Goal: Task Accomplishment & Management: Use online tool/utility

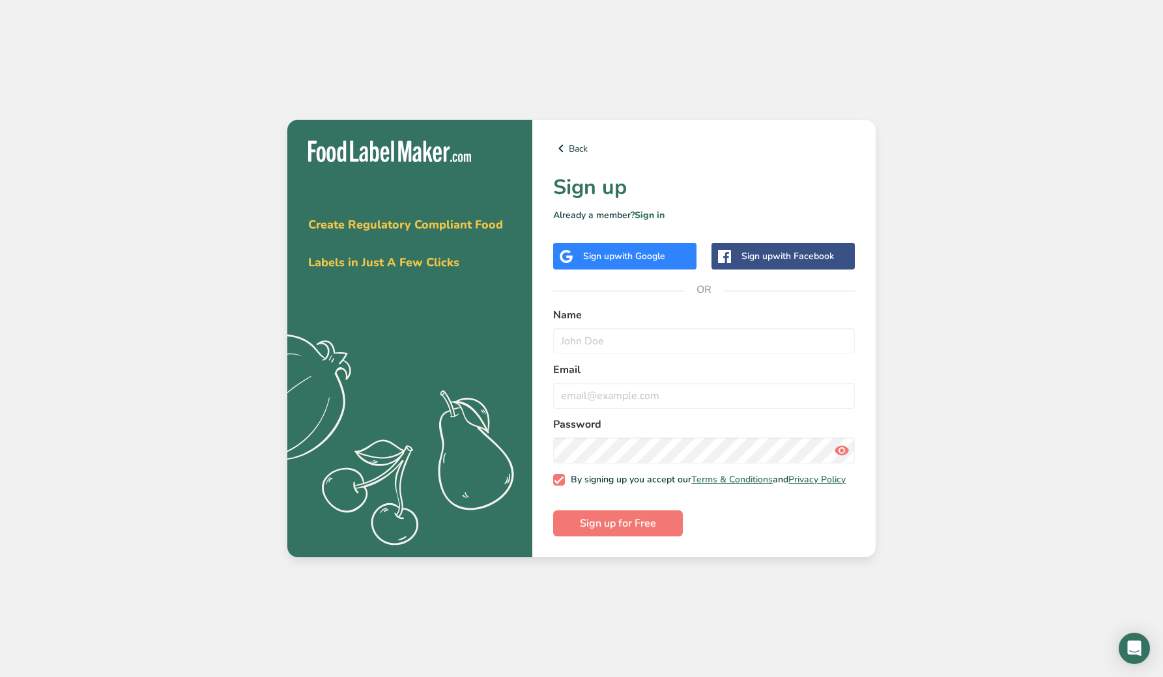
click at [633, 323] on div "Name" at bounding box center [704, 330] width 302 height 47
click at [633, 340] on input "text" at bounding box center [704, 341] width 302 height 26
click at [657, 209] on link "Sign in" at bounding box center [649, 215] width 30 height 12
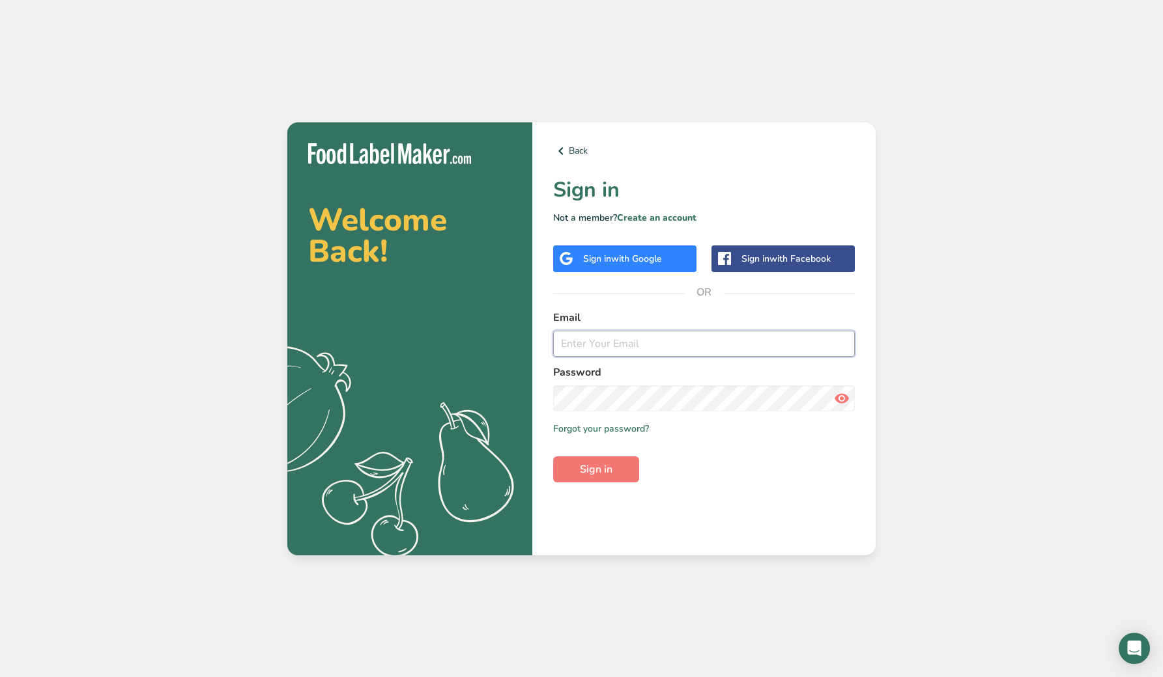
click at [672, 348] on input "email" at bounding box center [704, 344] width 302 height 26
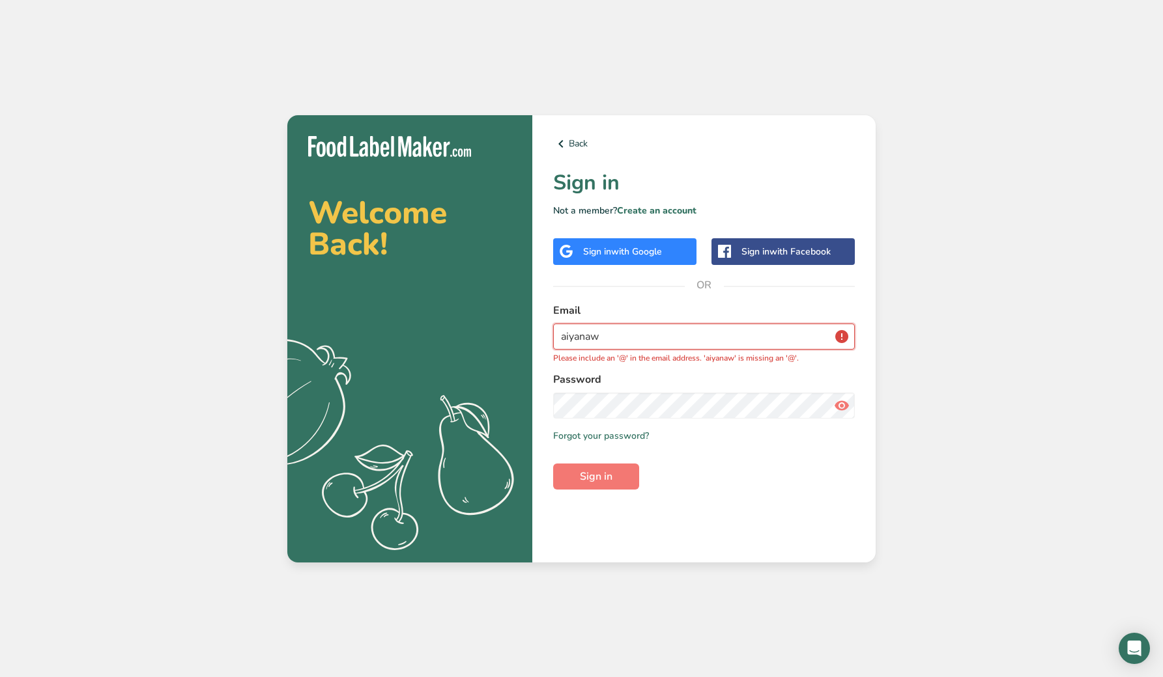
type input "[EMAIL_ADDRESS][DOMAIN_NAME]"
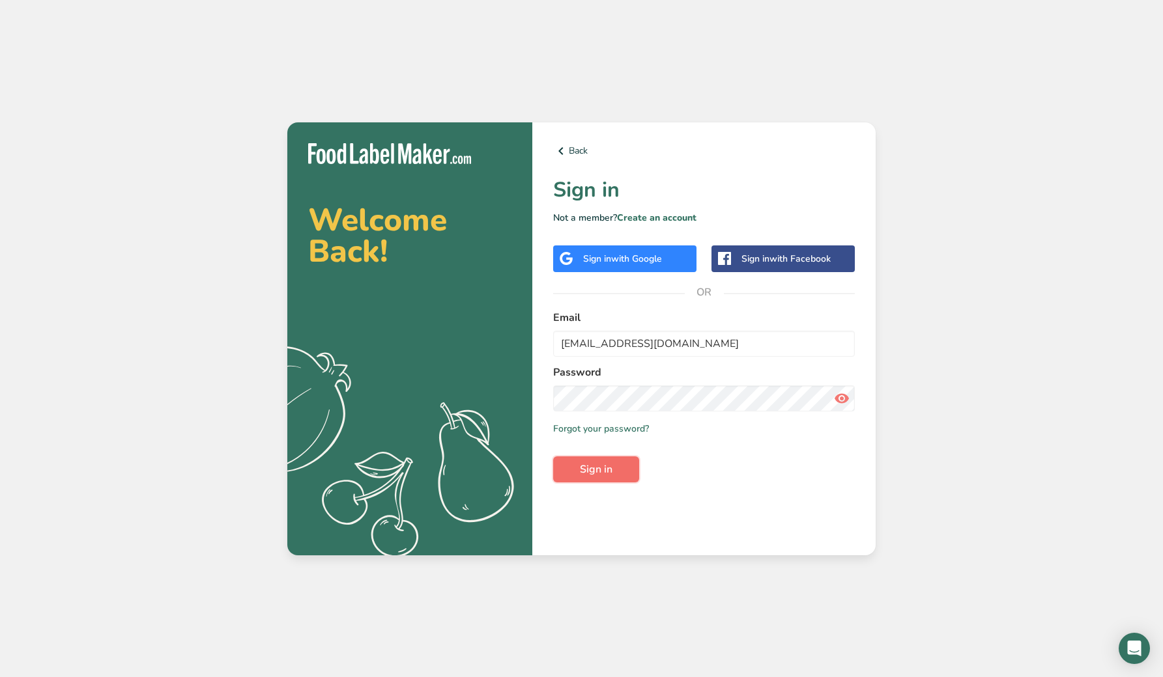
click at [619, 476] on button "Sign in" at bounding box center [596, 470] width 86 height 26
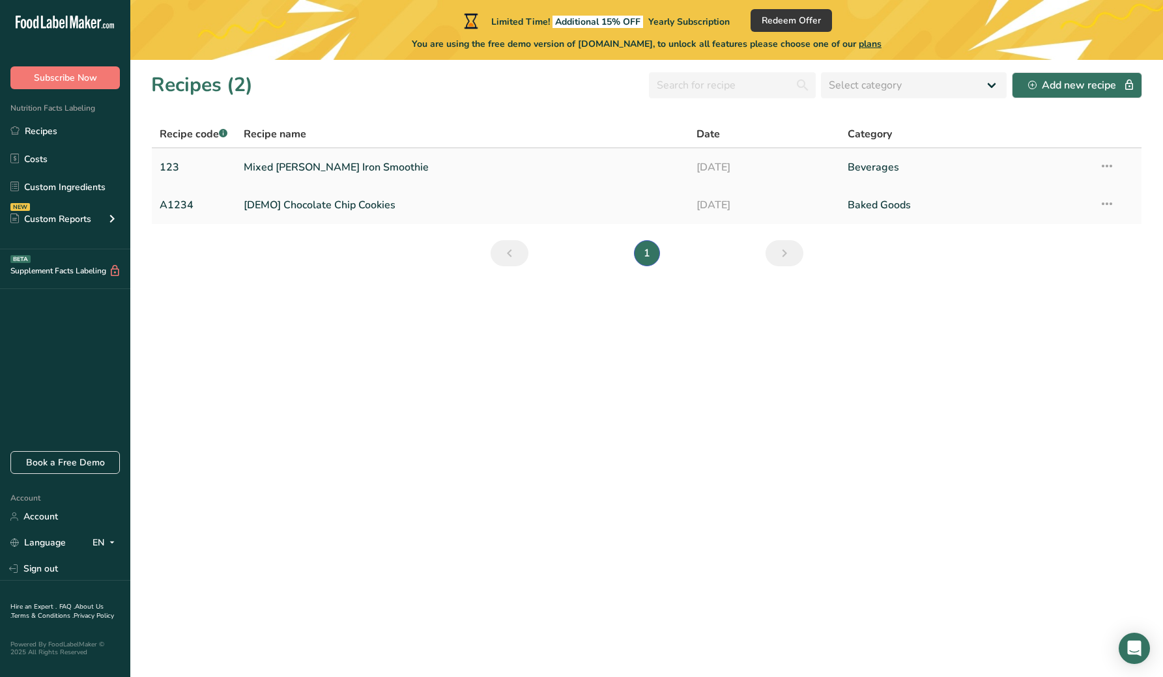
click at [610, 160] on link "Mixed [PERSON_NAME] Iron Smoothie" at bounding box center [462, 167] width 437 height 27
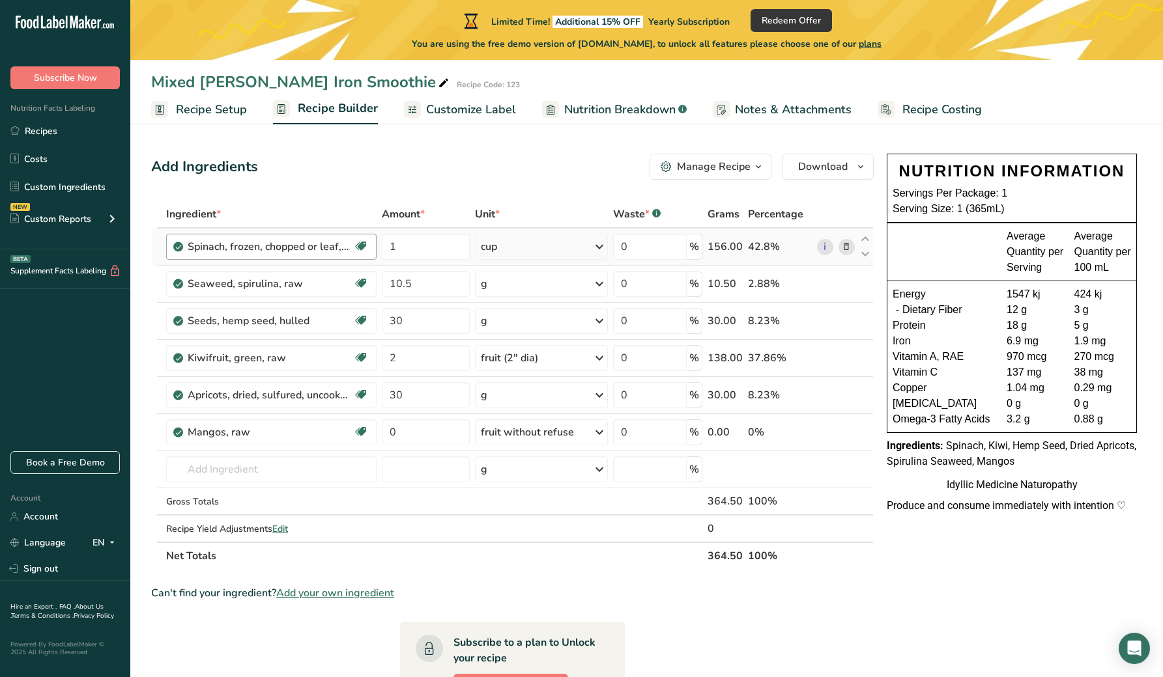
click at [317, 239] on div "Spinach, frozen, chopped or leaf, unprepared (Includes foods for USDA's Food Di…" at bounding box center [271, 247] width 210 height 26
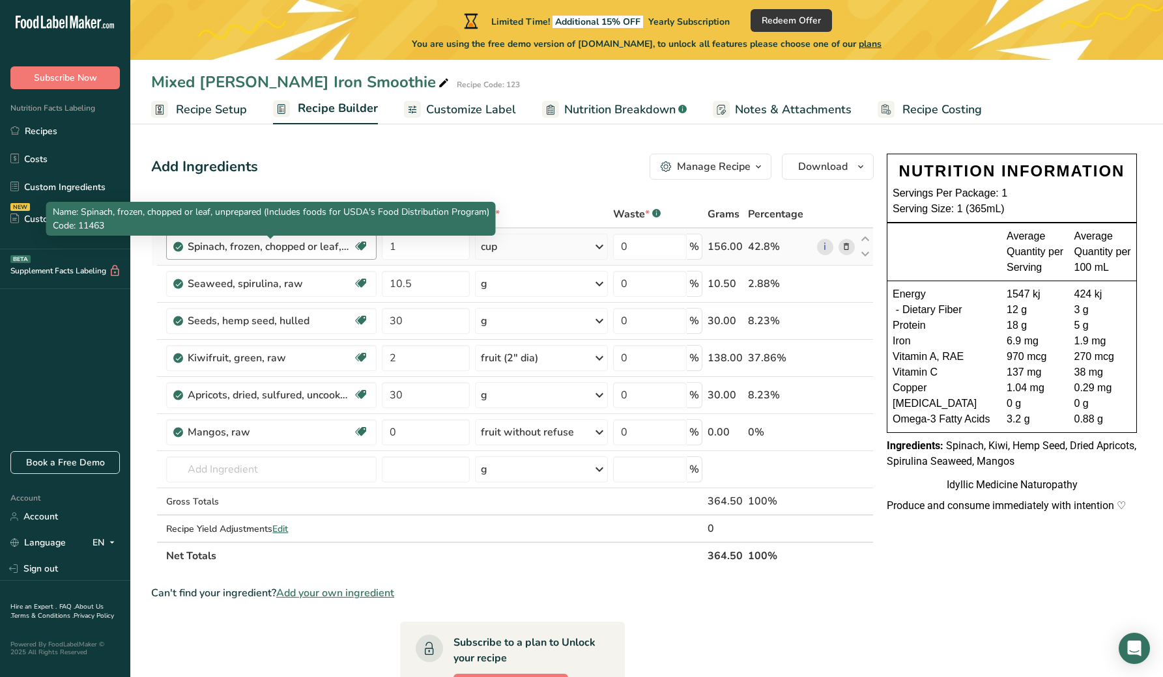
click at [316, 241] on div "Spinach, frozen, chopped or leaf, unprepared (Includes foods for USDA's Food Di…" at bounding box center [269, 247] width 163 height 16
click at [322, 244] on div "Spinach, frozen, chopped or leaf, unprepared (Includes foods for USDA's Food Di…" at bounding box center [269, 247] width 163 height 16
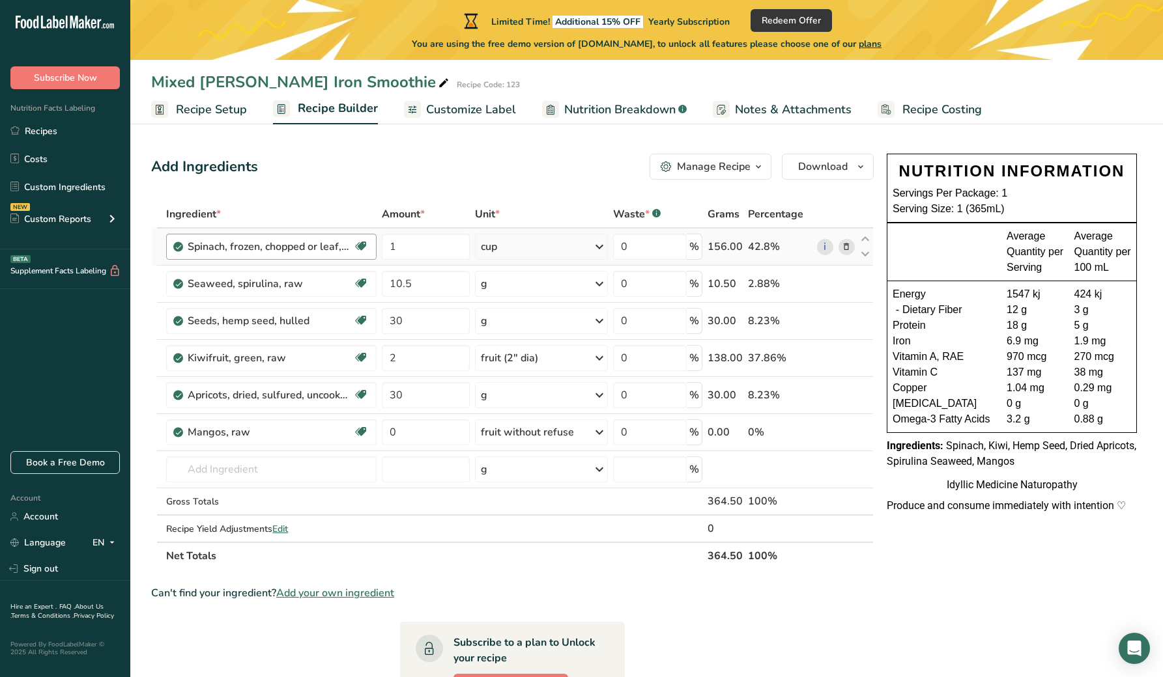
click at [322, 244] on div "Spinach, frozen, chopped or leaf, unprepared (Includes foods for USDA's Food Di…" at bounding box center [269, 247] width 163 height 16
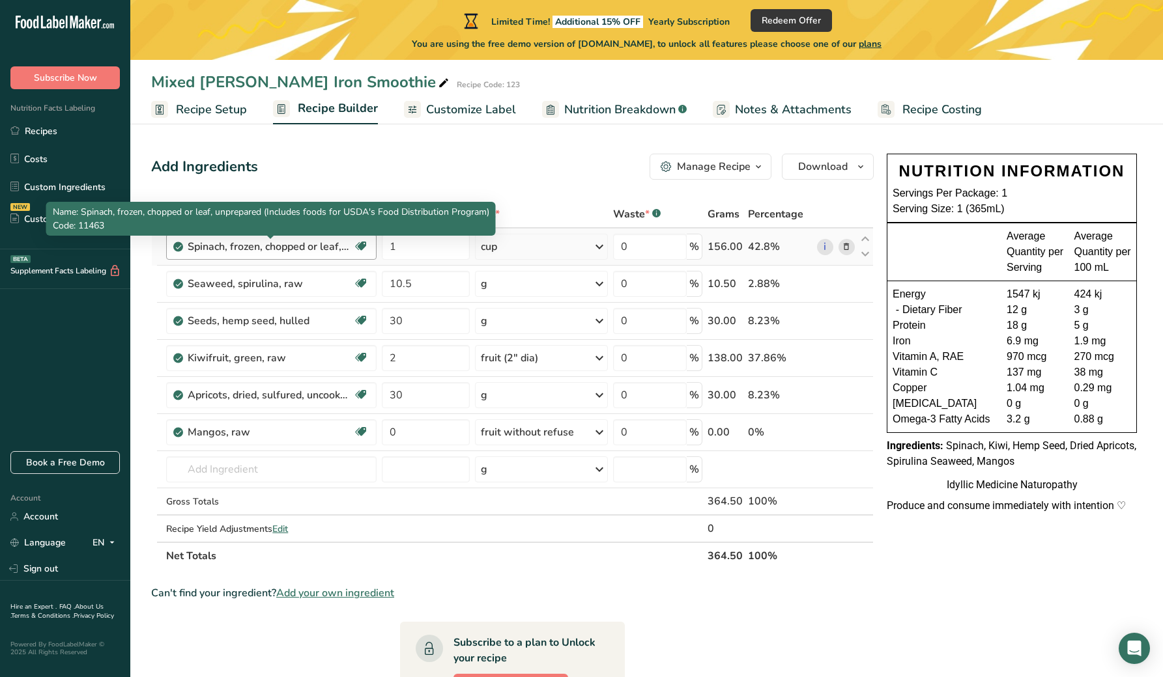
click at [322, 244] on div "Spinach, frozen, chopped or leaf, unprepared (Includes foods for USDA's Food Di…" at bounding box center [269, 247] width 163 height 16
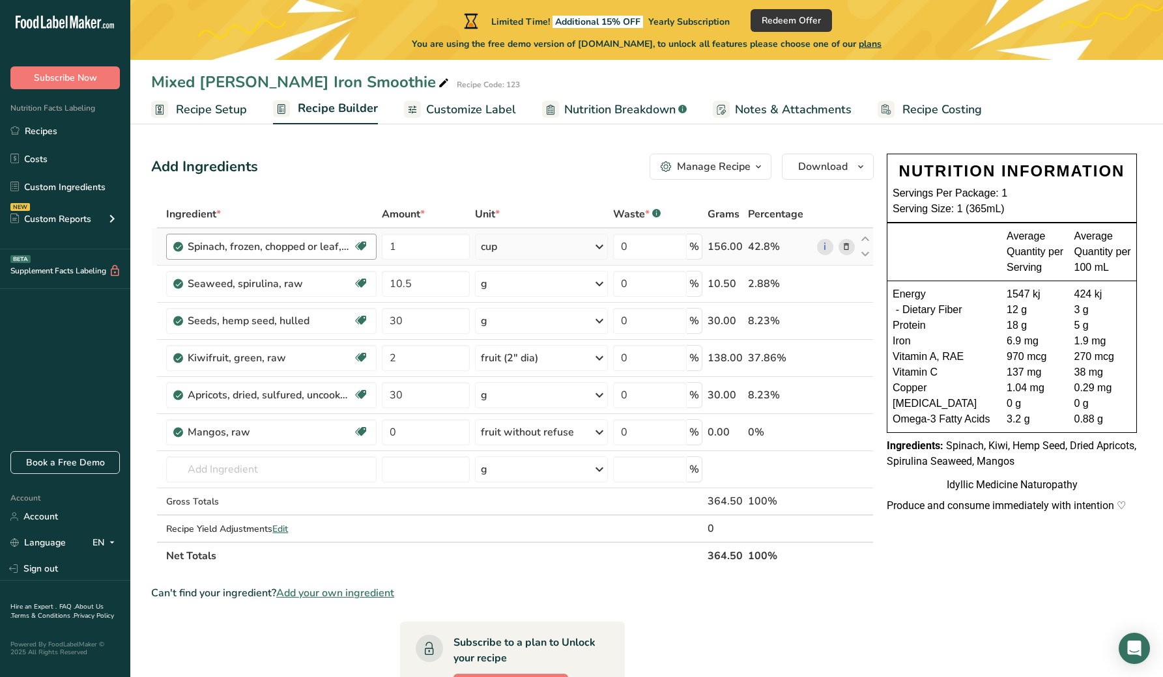
click at [322, 244] on div "Spinach, frozen, chopped or leaf, unprepared (Includes foods for USDA's Food Di…" at bounding box center [269, 247] width 163 height 16
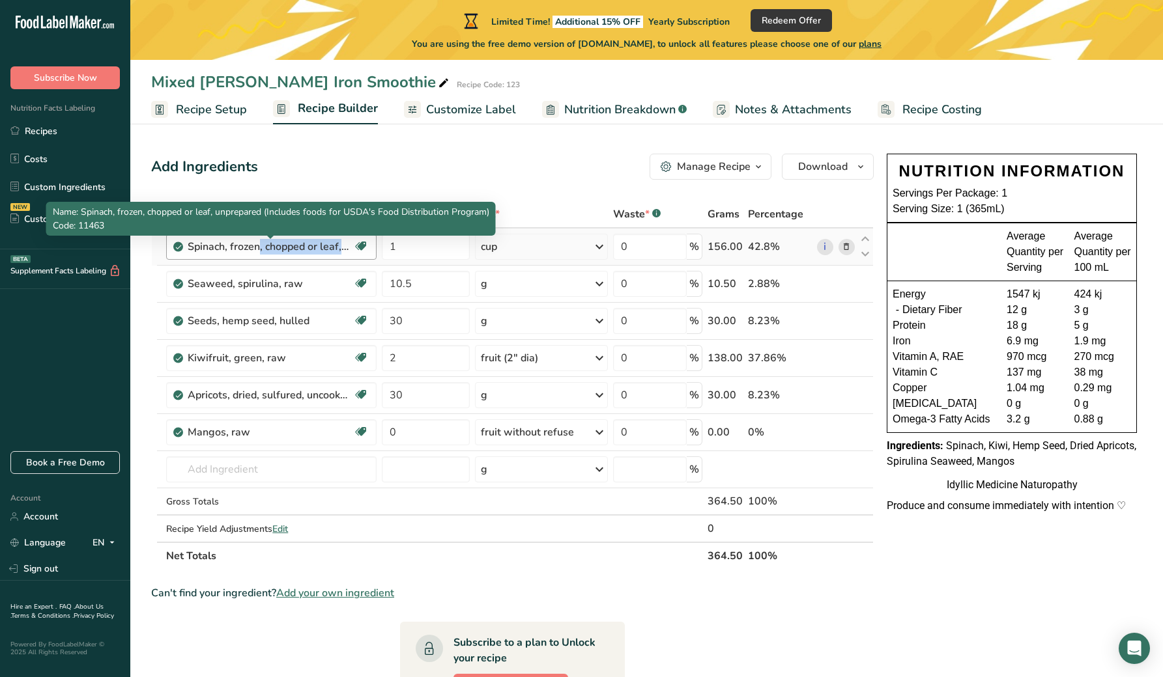
click at [322, 244] on div "Spinach, frozen, chopped or leaf, unprepared (Includes foods for USDA's Food Di…" at bounding box center [269, 247] width 163 height 16
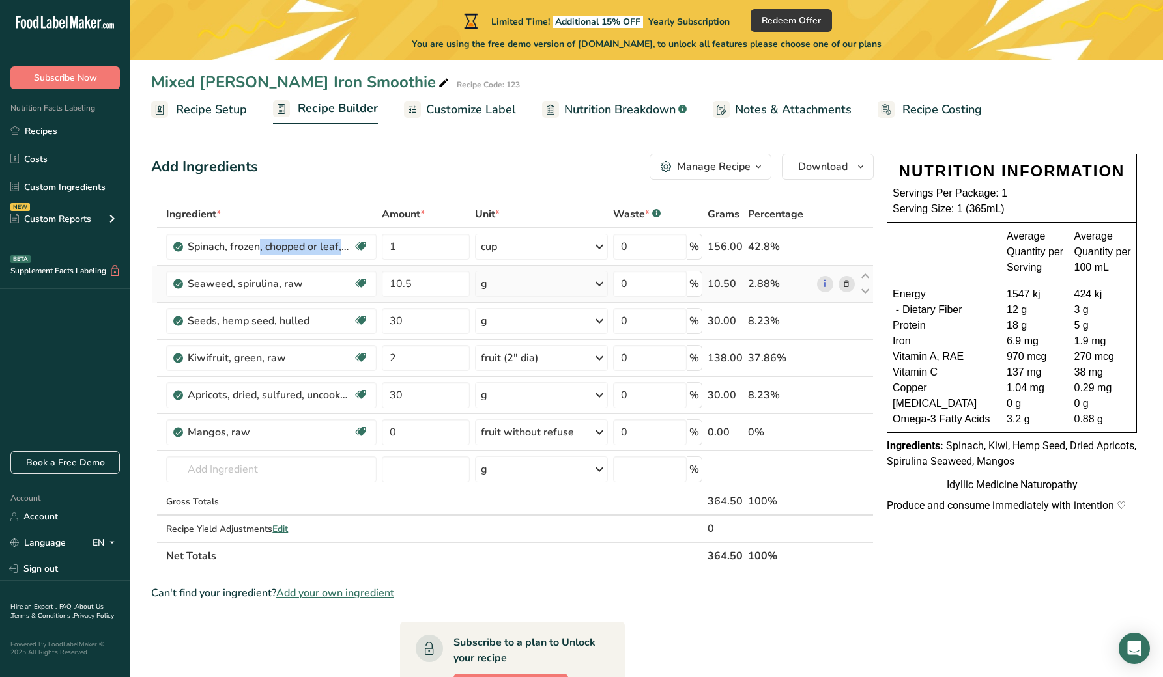
click at [847, 288] on icon at bounding box center [845, 284] width 9 height 14
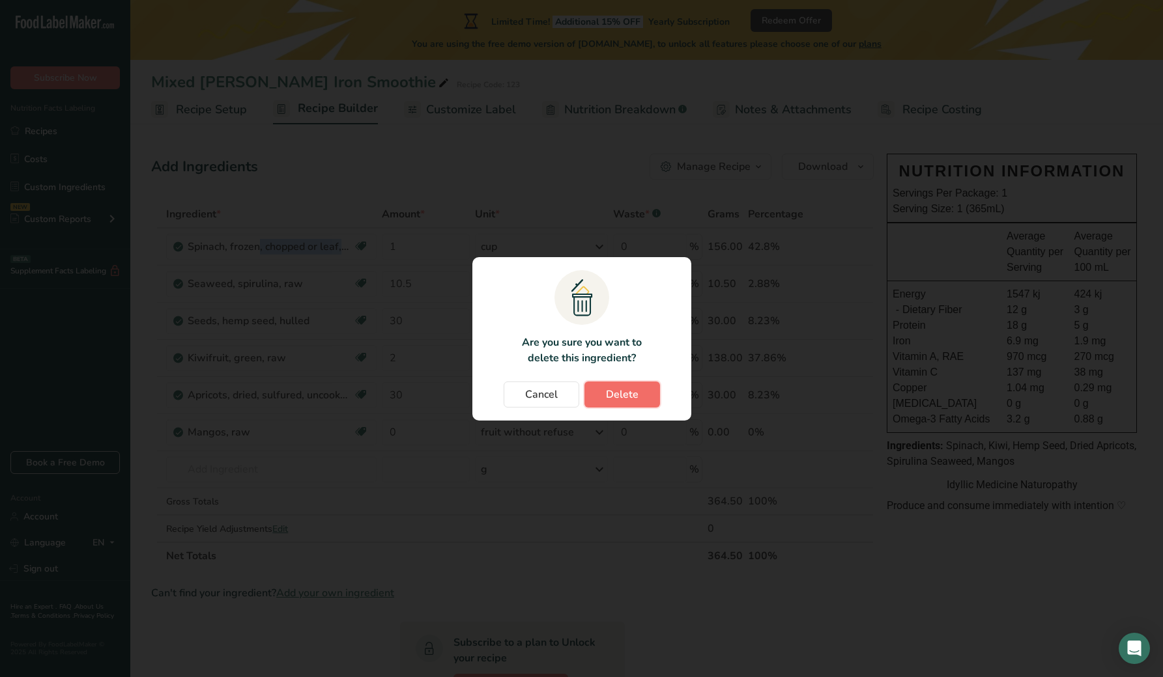
click at [633, 394] on span "Delete" at bounding box center [622, 395] width 33 height 16
type input "30"
type input "2"
type input "30"
type input "0"
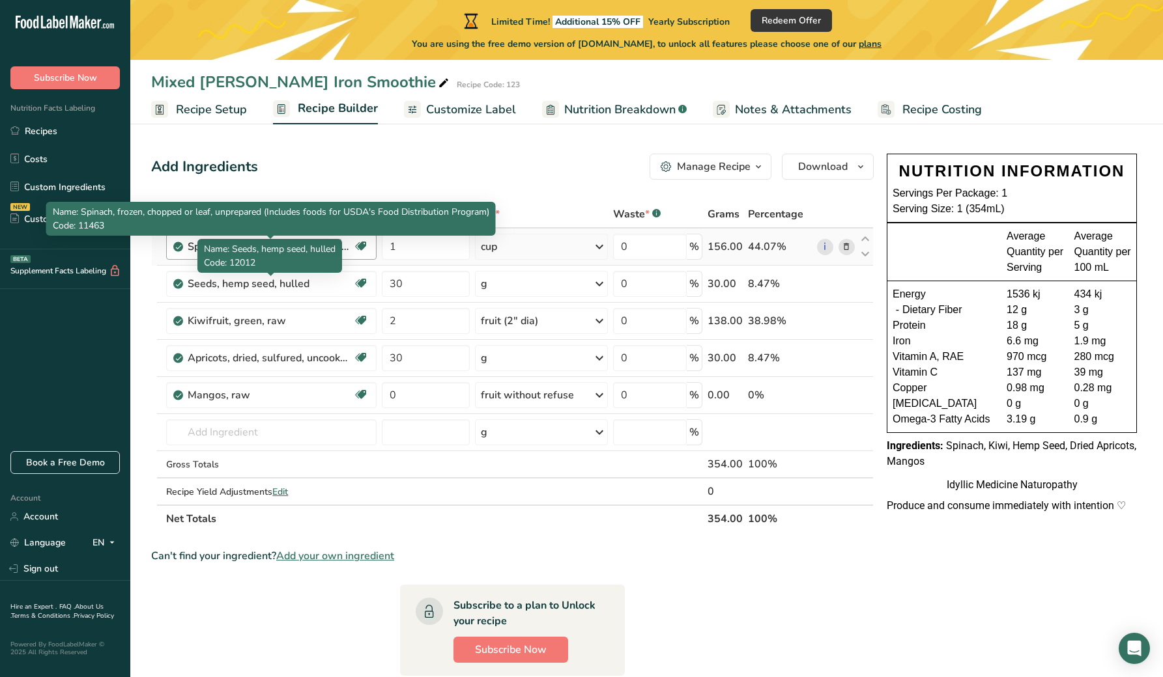
click at [346, 242] on div "Spinach, frozen, chopped or leaf, unprepared (Includes foods for USDA's Food Di…" at bounding box center [269, 247] width 163 height 16
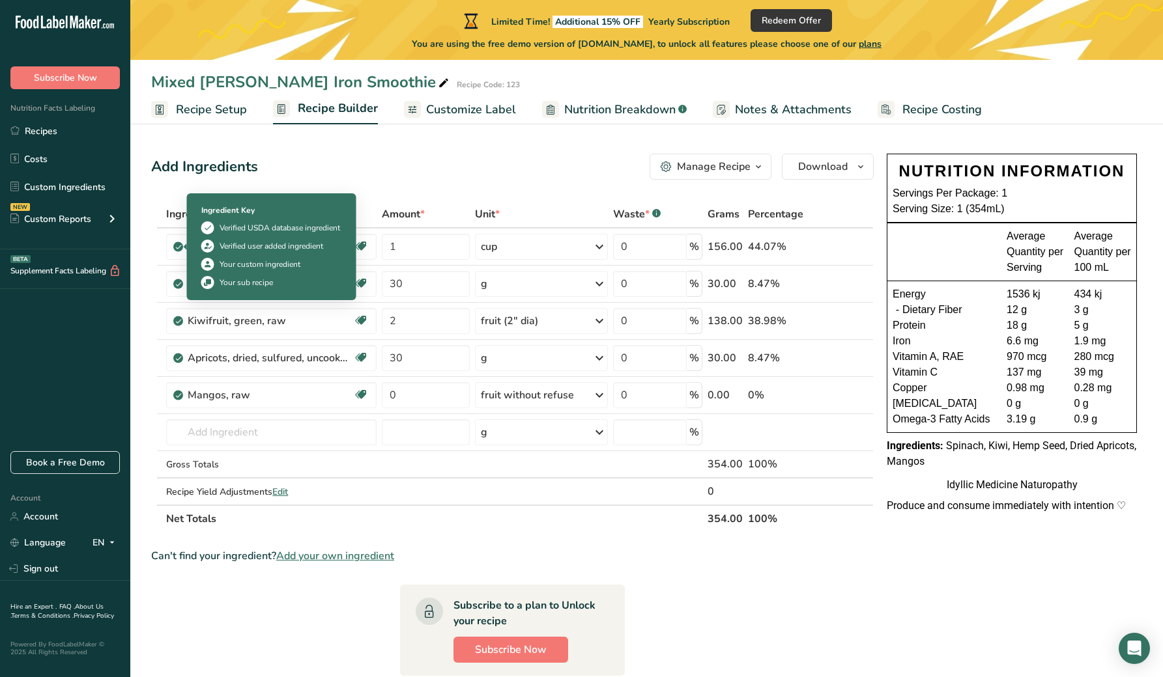
click at [198, 247] on div "Ingredient Key Verified USDA database ingredient Verified user added ingredient…" at bounding box center [271, 247] width 156 height 100
click at [181, 243] on icon at bounding box center [179, 247] width 8 height 12
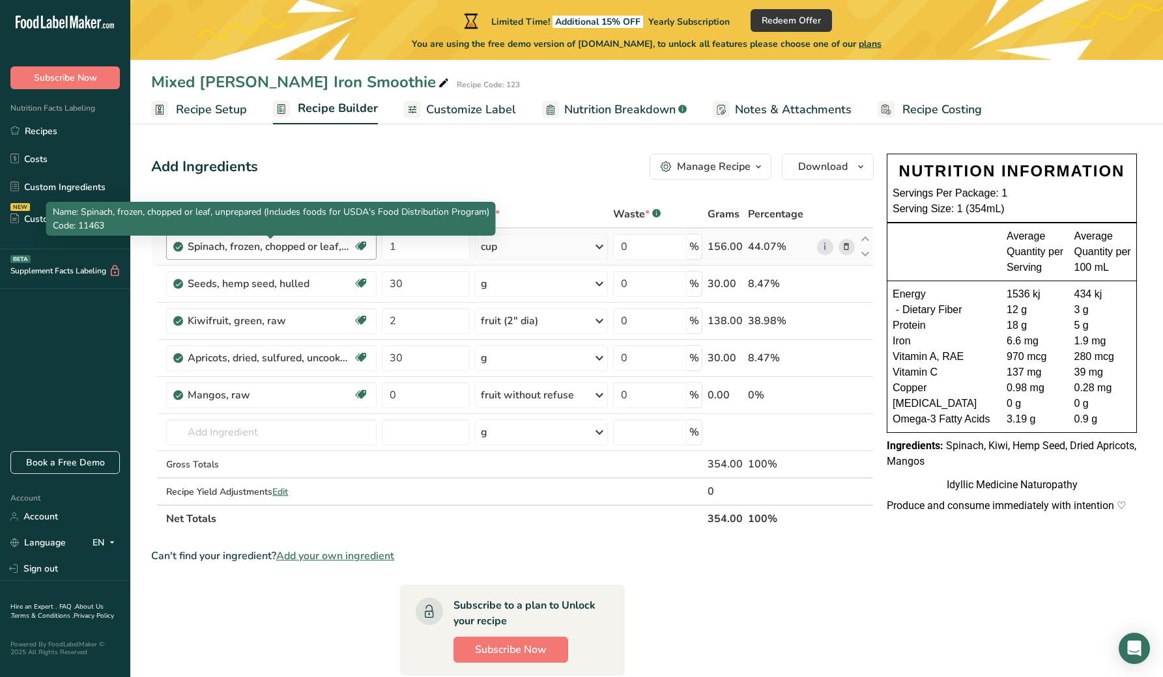
click at [282, 247] on div "Spinach, frozen, chopped or leaf, unprepared (Includes foods for USDA's Food Di…" at bounding box center [269, 247] width 163 height 16
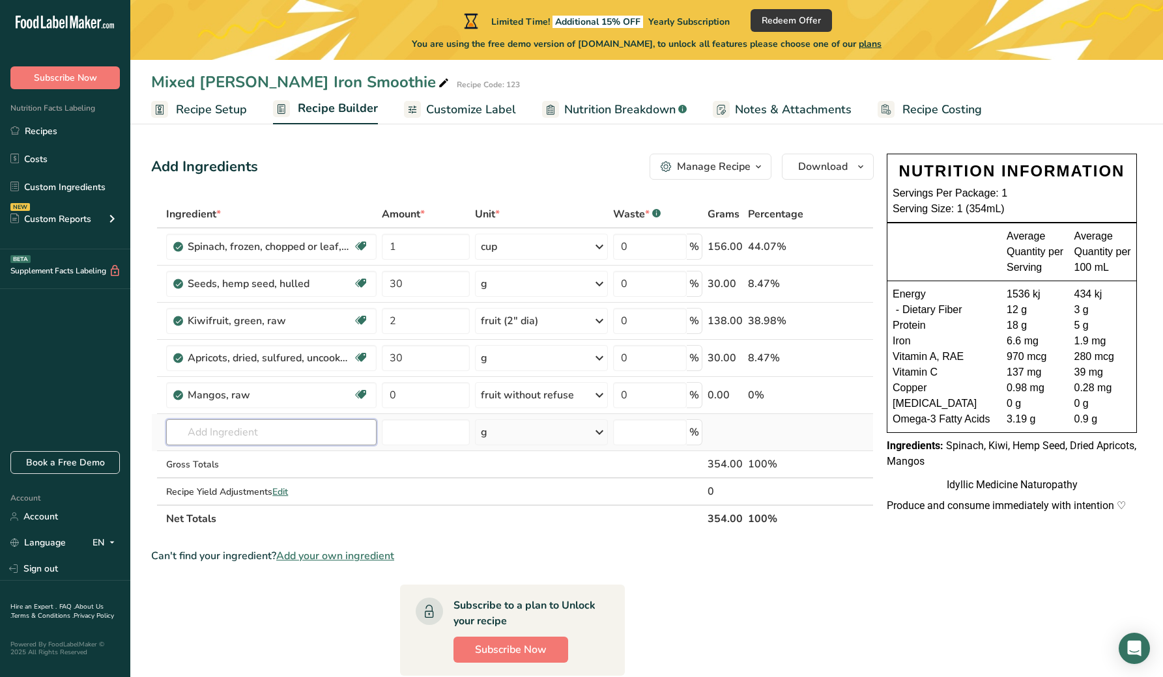
click at [253, 440] on input "text" at bounding box center [271, 432] width 210 height 26
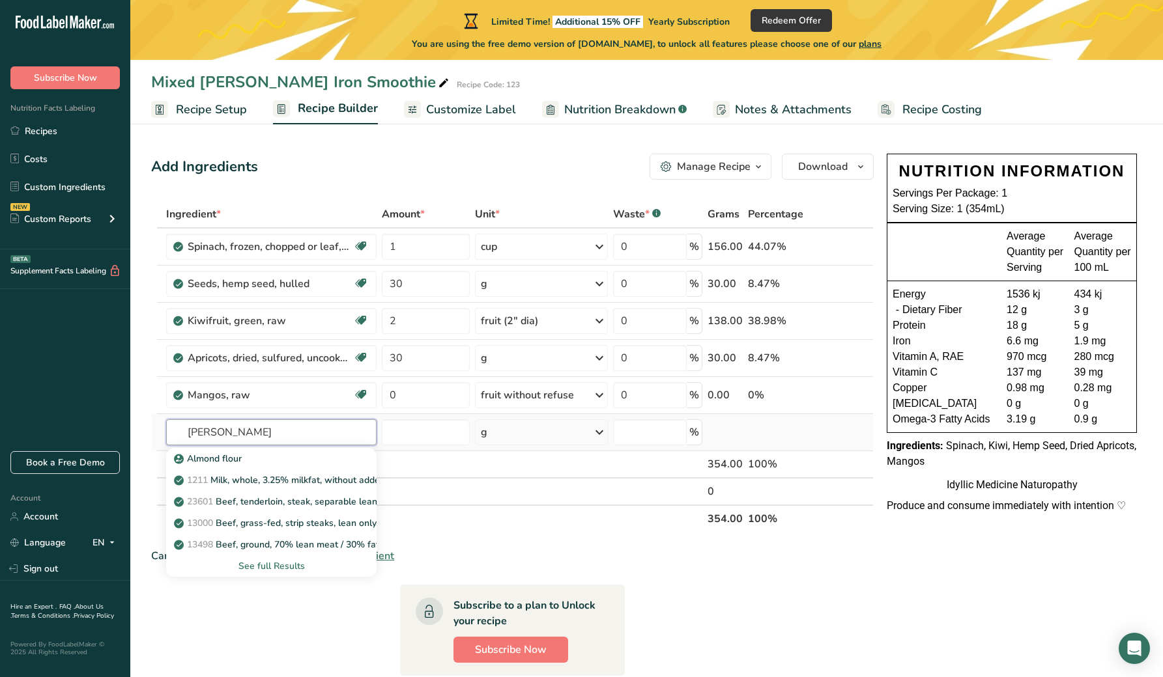
type input "moringa"
